Goal: Task Accomplishment & Management: Use online tool/utility

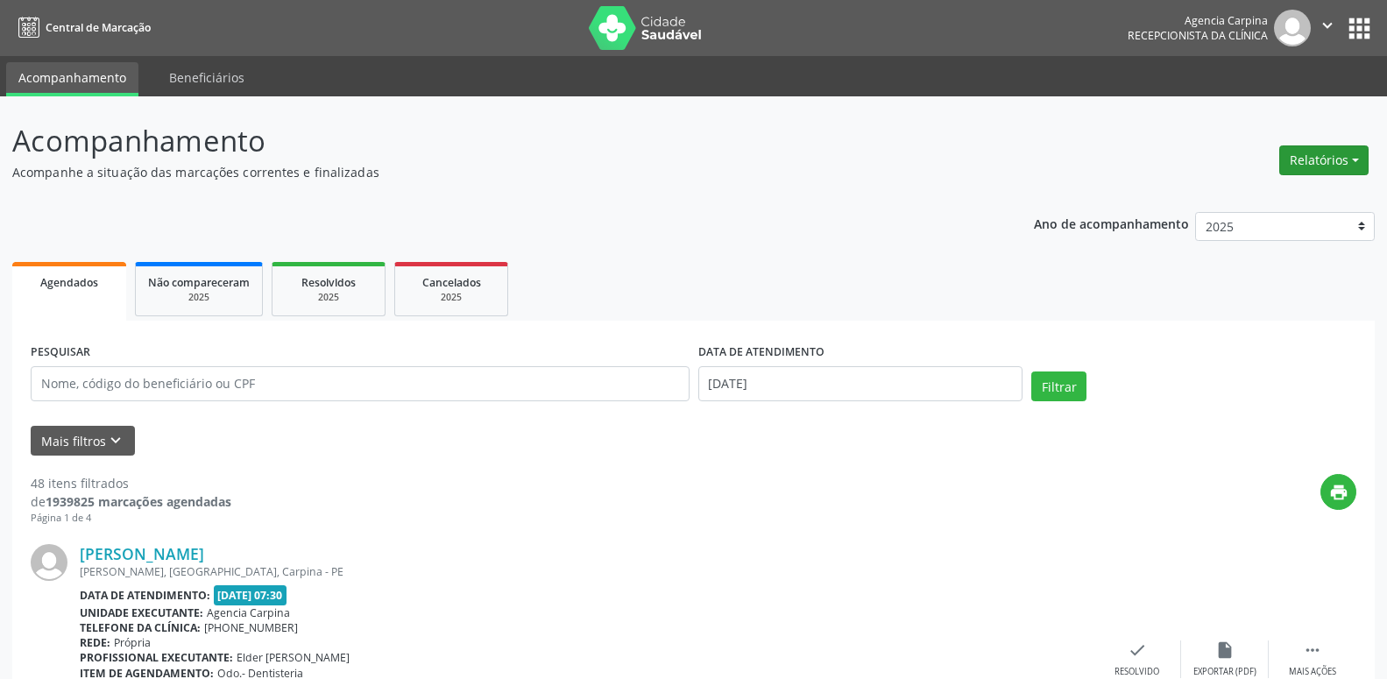
click at [1316, 158] on button "Relatórios" at bounding box center [1324, 160] width 89 height 30
click at [1283, 195] on link "Agendamentos" at bounding box center [1275, 198] width 188 height 25
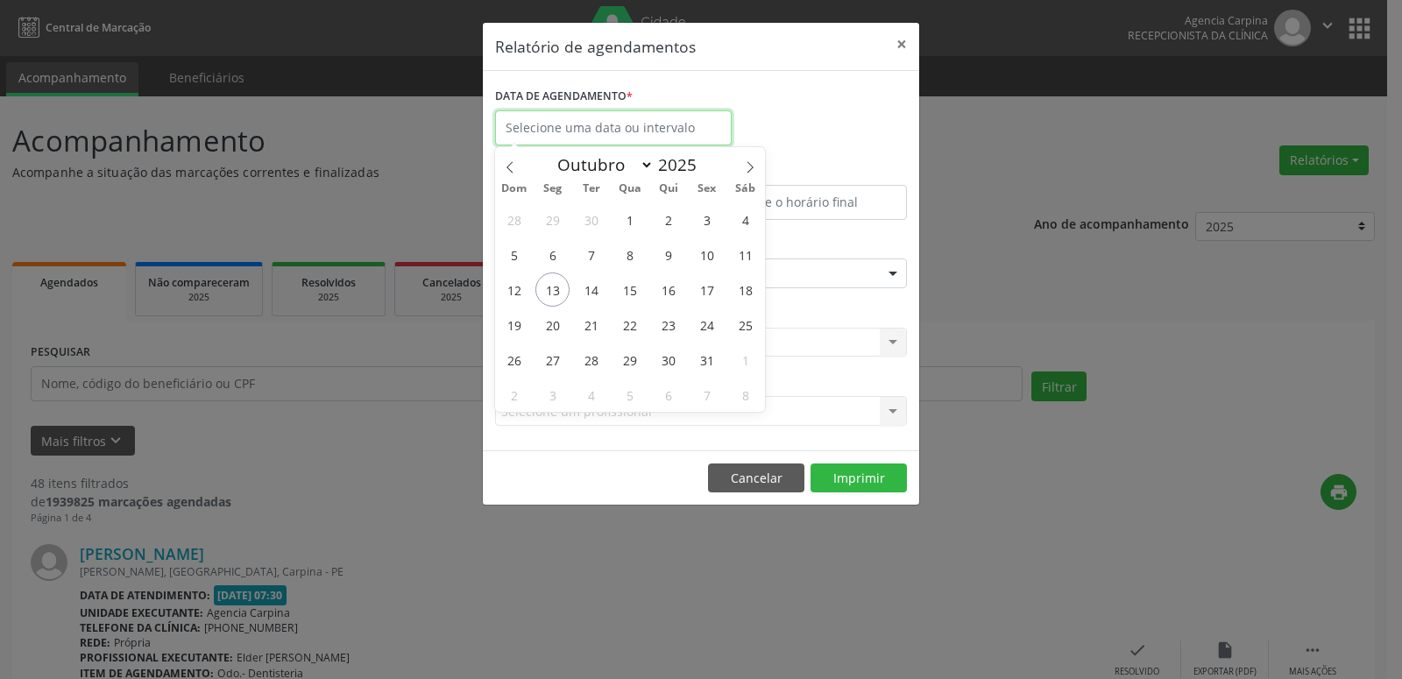
click at [564, 134] on input "text" at bounding box center [613, 127] width 237 height 35
click at [903, 25] on button "×" at bounding box center [901, 44] width 35 height 43
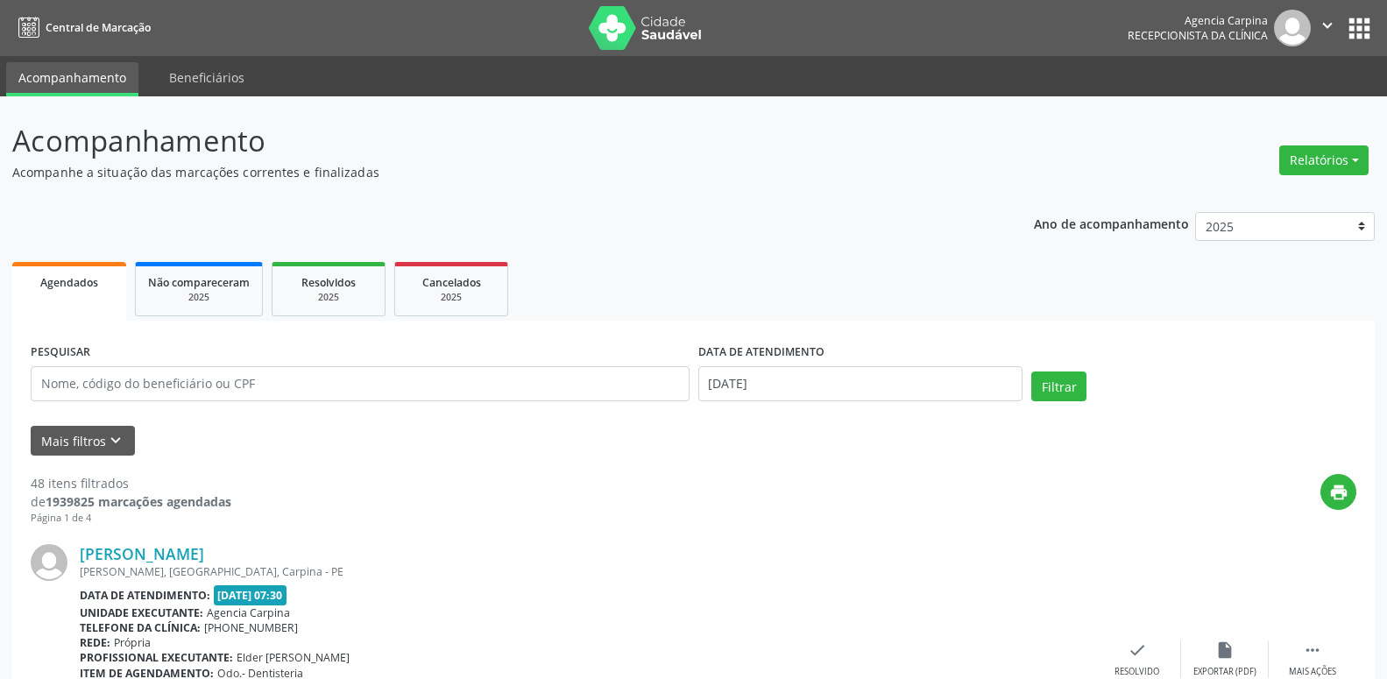
click at [1286, 144] on div "Relatórios Agendamentos Procedimentos realizados" at bounding box center [1324, 160] width 102 height 42
click at [1280, 168] on div "Relatórios Agendamentos Procedimentos realizados" at bounding box center [1324, 160] width 102 height 42
click at [1322, 154] on button "Relatórios" at bounding box center [1324, 160] width 89 height 30
click at [1216, 197] on link "Agendamentos" at bounding box center [1275, 198] width 188 height 25
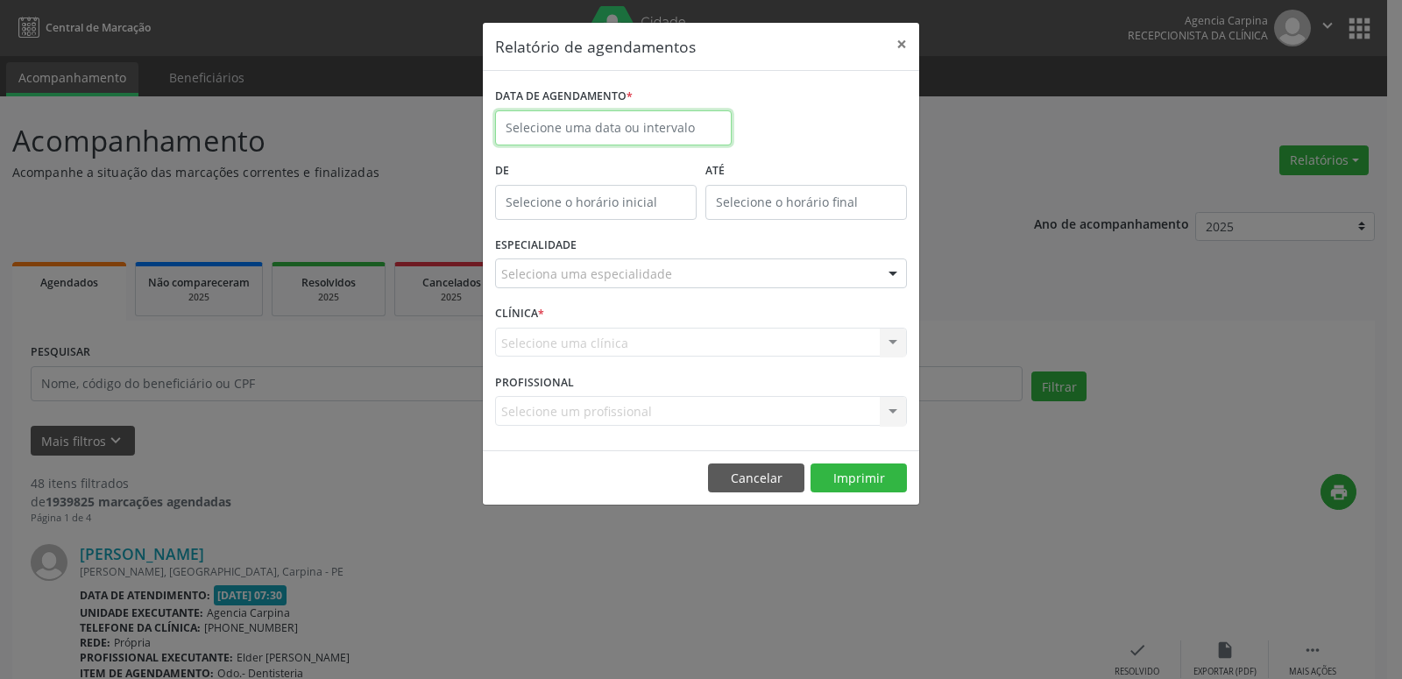
click at [620, 138] on input "text" at bounding box center [613, 127] width 237 height 35
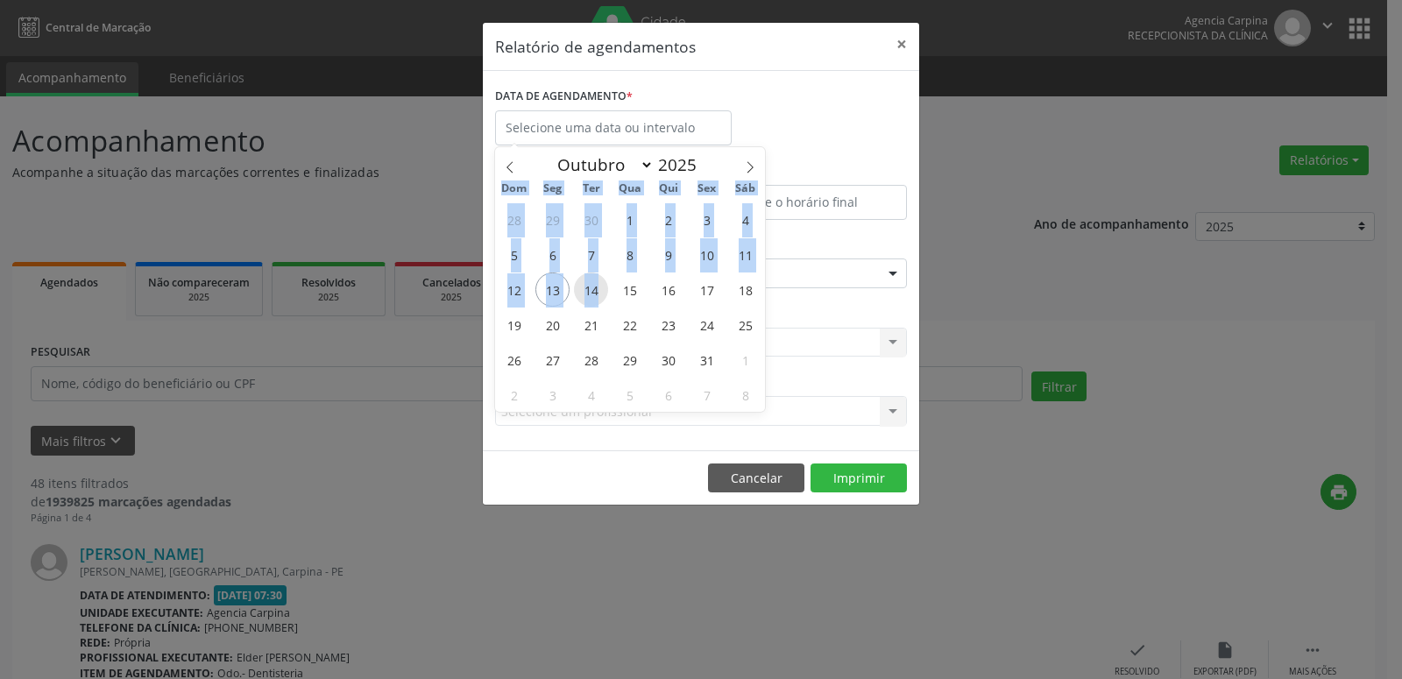
click at [596, 281] on span "14" at bounding box center [591, 290] width 34 height 34
type input "[DATE]"
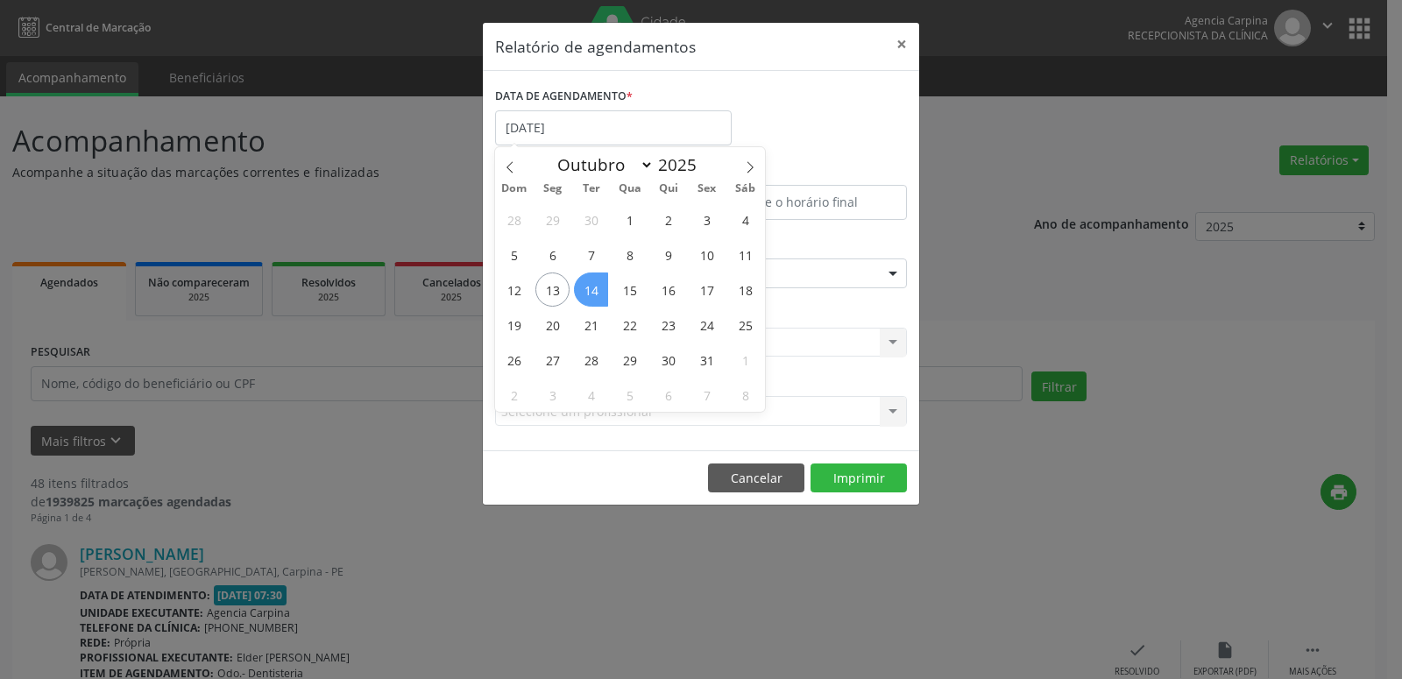
click at [596, 281] on span "14" at bounding box center [591, 290] width 34 height 34
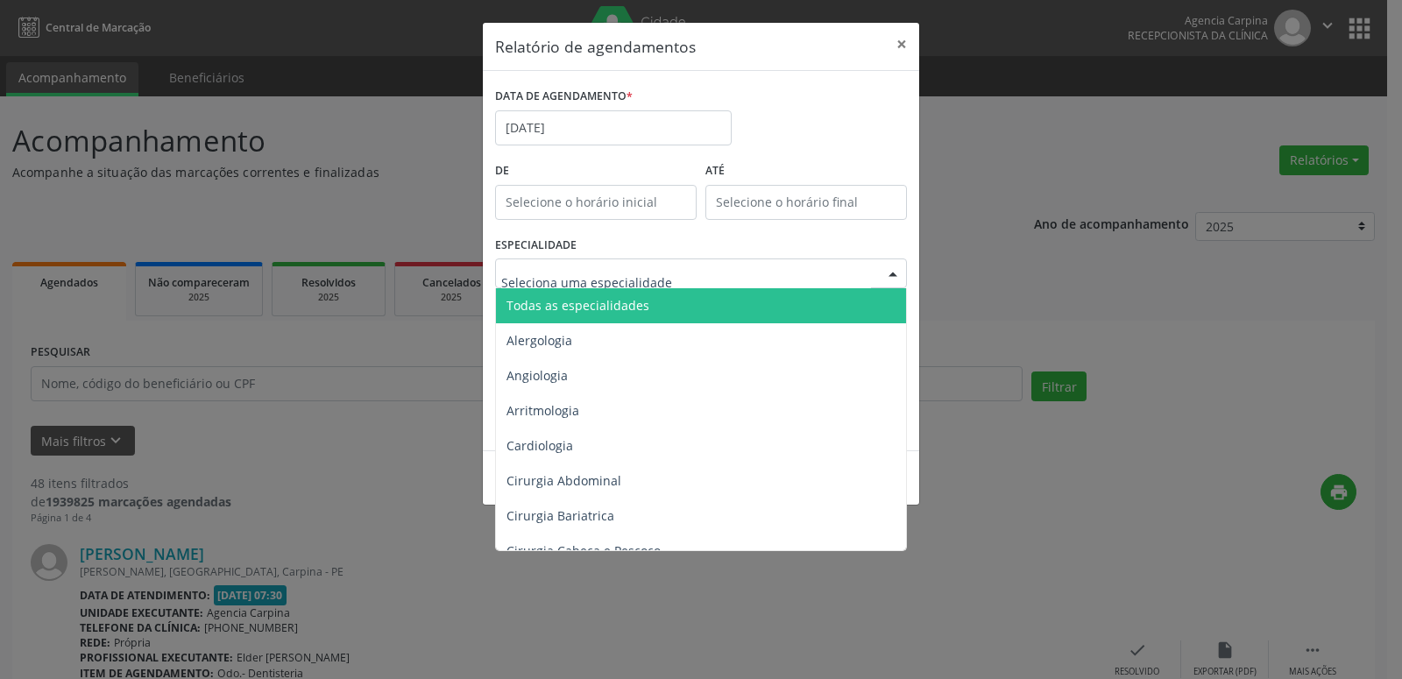
click at [713, 266] on div at bounding box center [701, 274] width 412 height 30
click at [694, 308] on span "Todas as especialidades" at bounding box center [702, 305] width 413 height 35
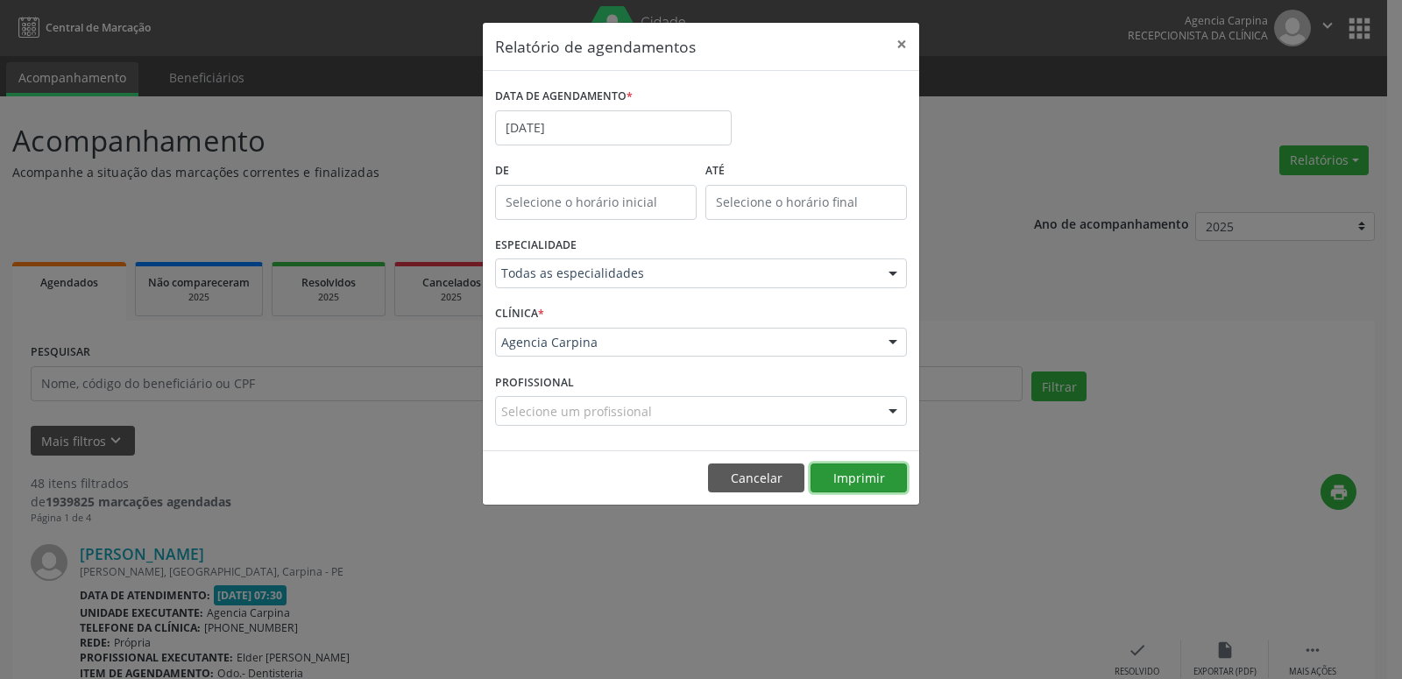
click at [851, 477] on button "Imprimir" at bounding box center [859, 479] width 96 height 30
